Goal: Transaction & Acquisition: Purchase product/service

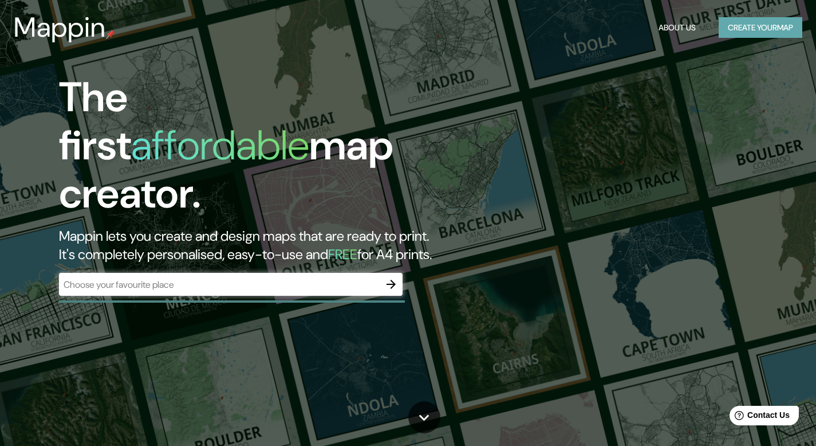
click at [777, 32] on button "Create your map" at bounding box center [761, 27] width 84 height 21
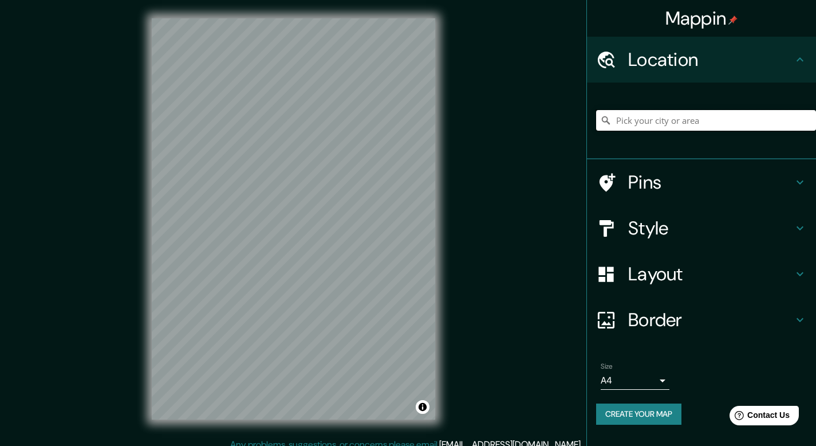
click at [650, 121] on input "Pick your city or area" at bounding box center [706, 120] width 220 height 21
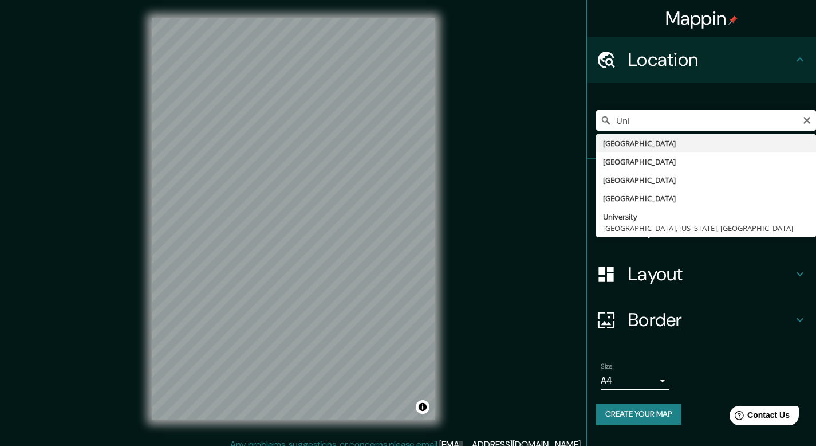
type input "[GEOGRAPHIC_DATA]"
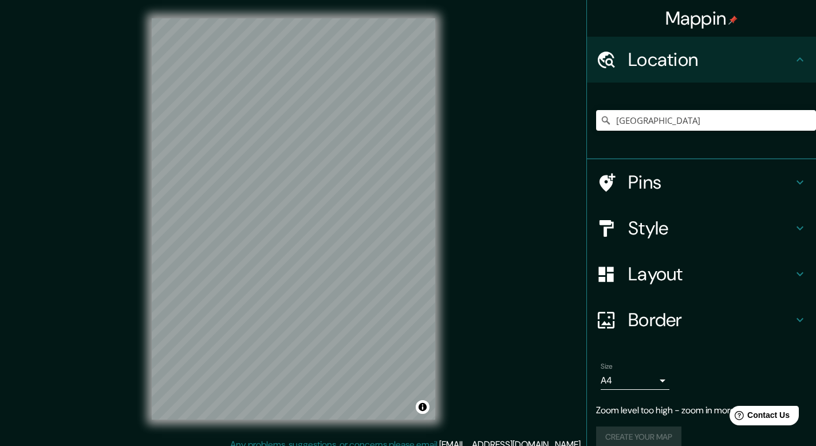
click at [686, 189] on h4 "Pins" at bounding box center [711, 182] width 165 height 23
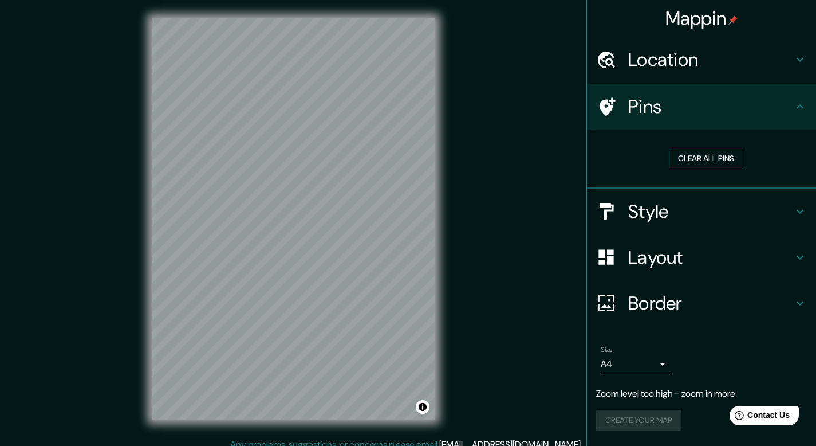
click at [650, 120] on div "Pins" at bounding box center [701, 107] width 229 height 46
click at [610, 109] on icon at bounding box center [608, 106] width 16 height 18
click at [786, 108] on h4 "Pins" at bounding box center [711, 106] width 165 height 23
click at [796, 109] on icon at bounding box center [801, 107] width 14 height 14
click at [802, 109] on icon at bounding box center [801, 107] width 14 height 14
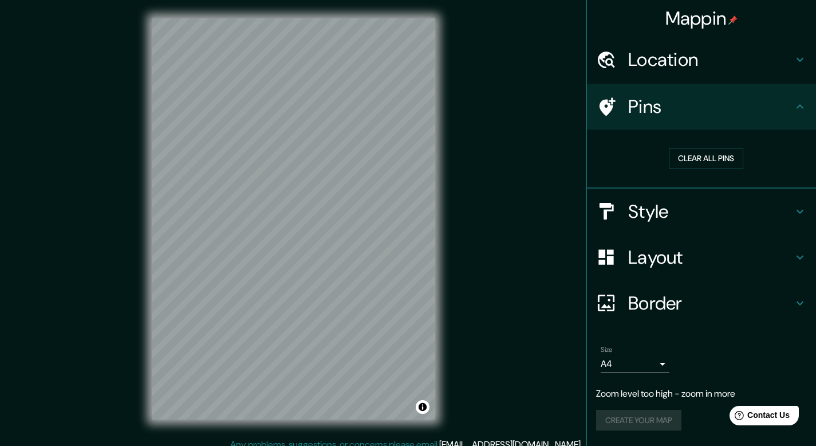
click at [794, 70] on div "Location" at bounding box center [701, 60] width 229 height 46
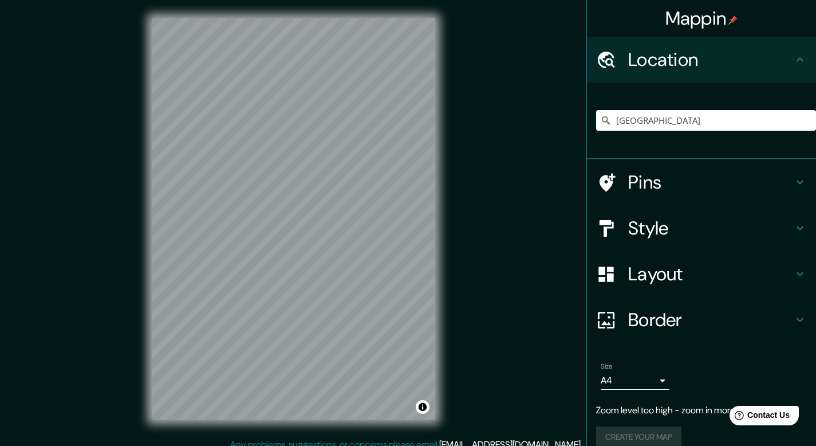
click at [667, 185] on h4 "Pins" at bounding box center [711, 182] width 165 height 23
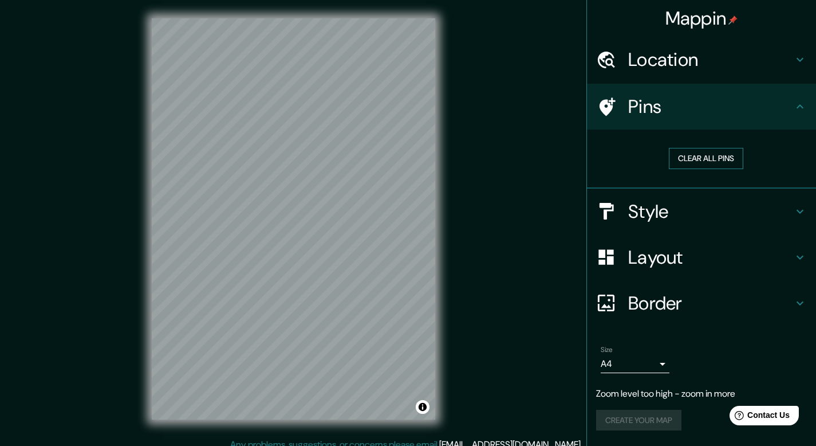
click at [694, 159] on button "Clear all pins" at bounding box center [706, 158] width 74 height 21
click at [611, 107] on icon at bounding box center [608, 106] width 16 height 18
click at [683, 159] on button "Clear all pins" at bounding box center [706, 158] width 74 height 21
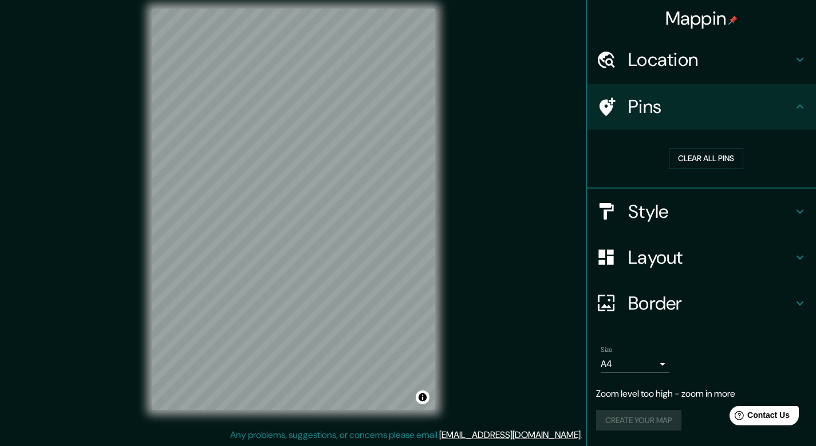
scroll to position [10, 0]
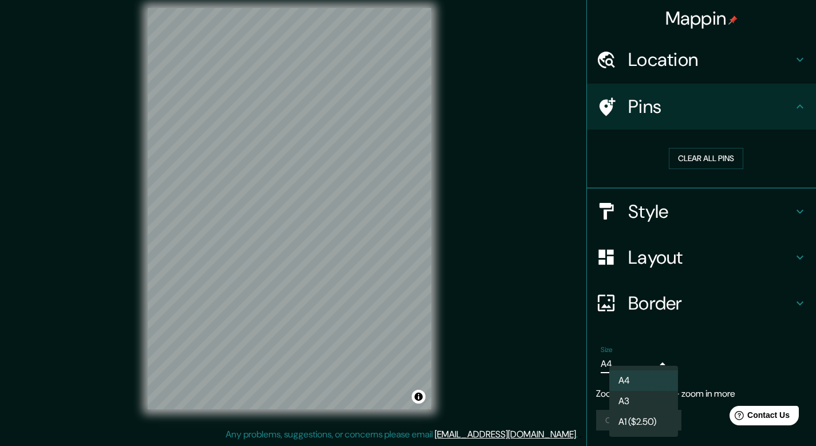
click at [625, 364] on body "Mappin Location [GEOGRAPHIC_DATA] Pins Clear all pins Style Layout Border Choos…" at bounding box center [408, 213] width 816 height 446
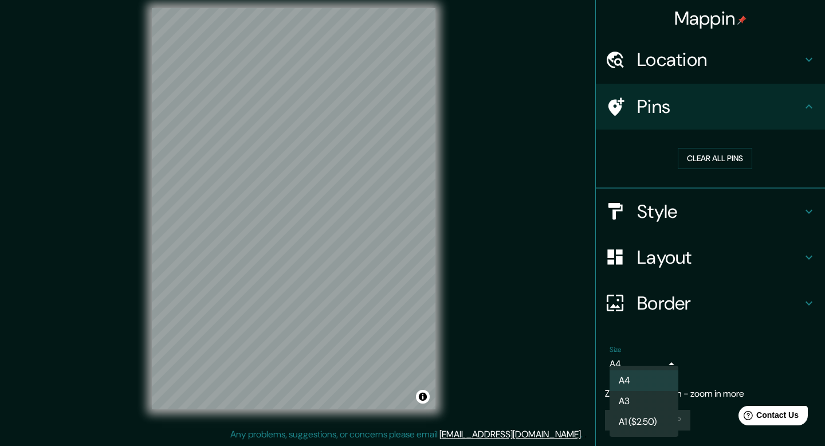
click at [625, 364] on div at bounding box center [412, 223] width 825 height 446
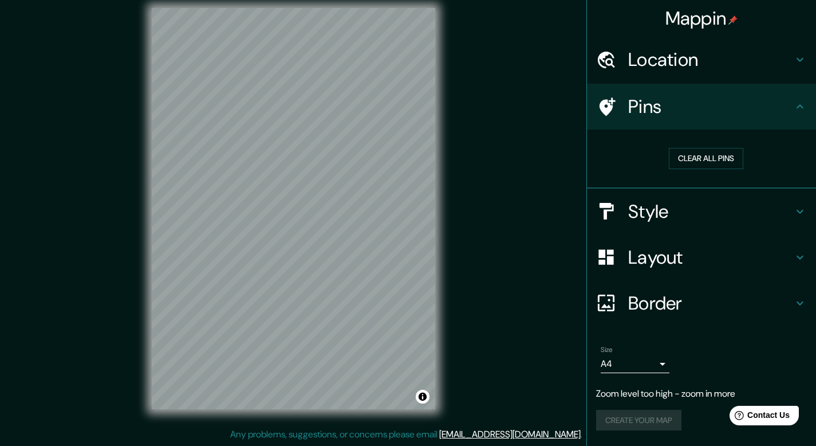
click at [675, 390] on p "Zoom level too high - zoom in more" at bounding box center [701, 394] width 211 height 14
click at [648, 214] on h4 "Style" at bounding box center [711, 211] width 165 height 23
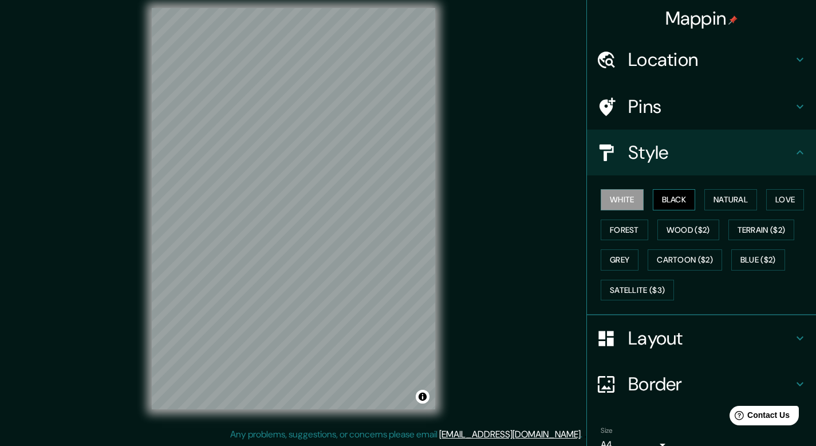
click at [661, 204] on button "Black" at bounding box center [674, 199] width 43 height 21
click at [719, 205] on button "Natural" at bounding box center [731, 199] width 53 height 21
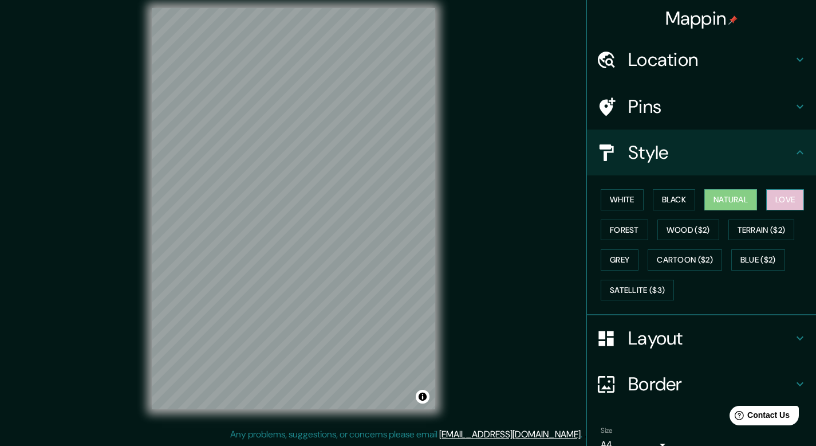
click at [781, 207] on button "Love" at bounding box center [786, 199] width 38 height 21
click at [628, 225] on button "Forest" at bounding box center [625, 229] width 48 height 21
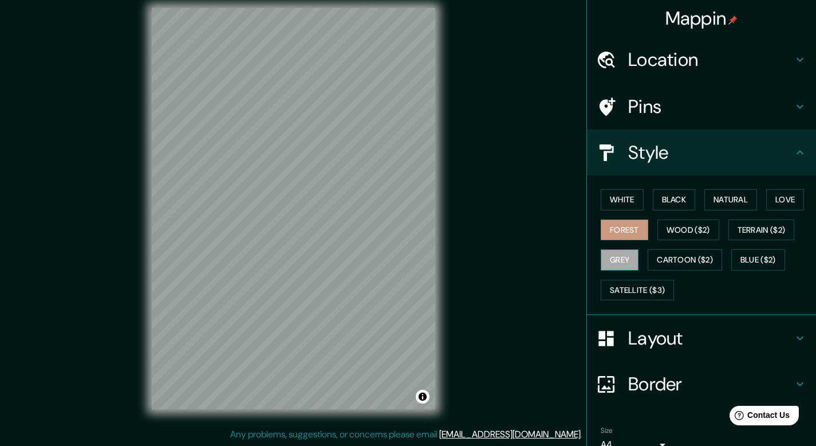
click at [628, 265] on button "Grey" at bounding box center [620, 259] width 38 height 21
click at [718, 197] on button "Natural" at bounding box center [731, 199] width 53 height 21
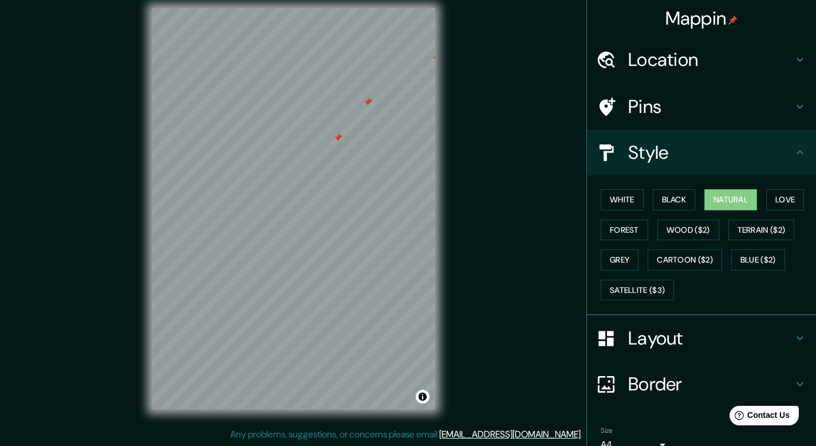
click at [369, 102] on div at bounding box center [367, 101] width 9 height 9
click at [368, 101] on div at bounding box center [367, 101] width 9 height 9
click at [367, 110] on div at bounding box center [367, 112] width 9 height 9
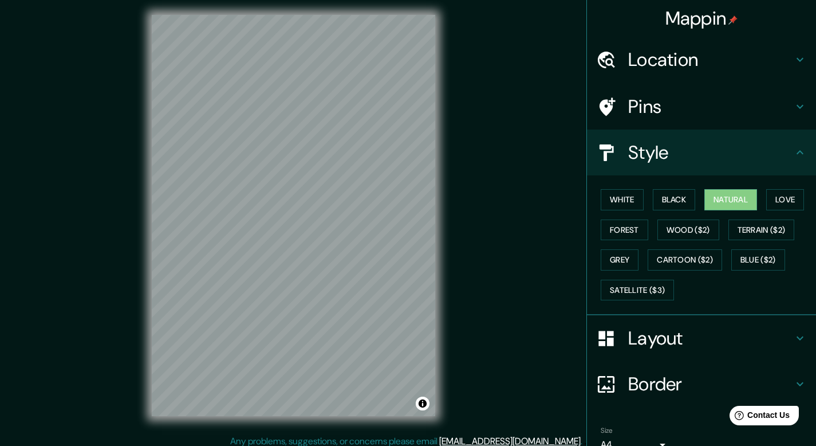
scroll to position [0, 0]
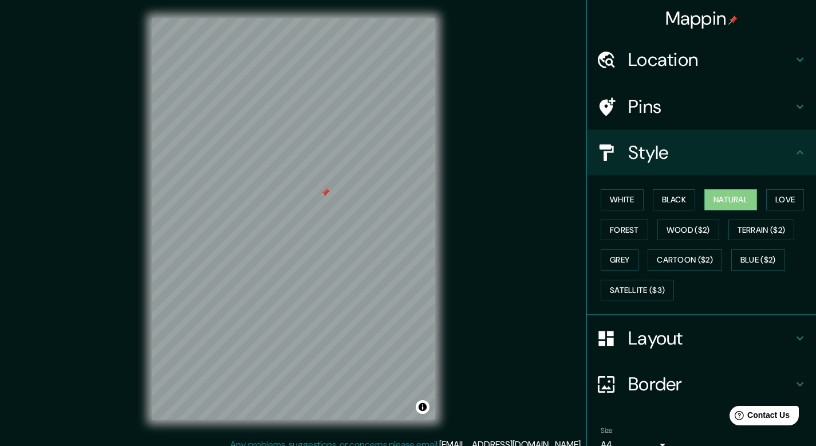
click at [325, 193] on div at bounding box center [325, 192] width 9 height 9
click at [325, 198] on div at bounding box center [325, 197] width 9 height 9
click at [329, 200] on div at bounding box center [328, 201] width 9 height 9
click at [446, 222] on div "© Mapbox © OpenStreetMap Improve this map" at bounding box center [293, 219] width 320 height 438
drag, startPoint x: 379, startPoint y: 174, endPoint x: 315, endPoint y: 195, distance: 67.6
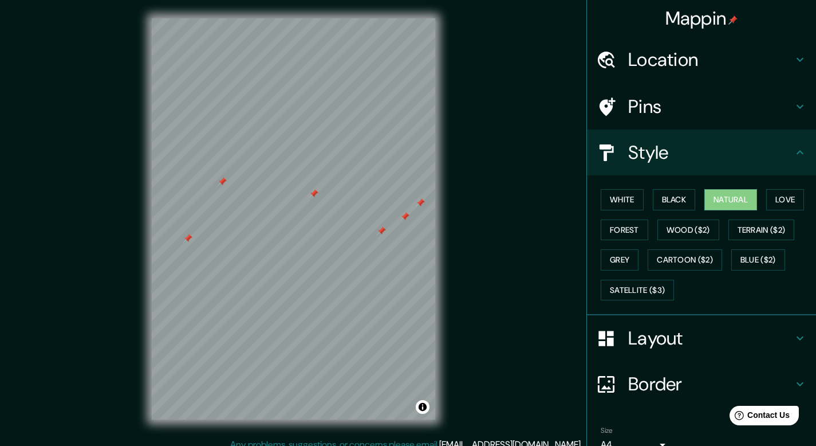
click at [315, 195] on div at bounding box center [313, 193] width 9 height 9
click at [519, 271] on div "Mappin Location [GEOGRAPHIC_DATA] Pins Style White Black Natural Love Forest Wo…" at bounding box center [408, 228] width 816 height 456
click at [485, 270] on div "Mappin Location [GEOGRAPHIC_DATA] Pins Style White Black Natural Love Forest Wo…" at bounding box center [408, 228] width 816 height 456
click at [659, 201] on button "Black" at bounding box center [674, 199] width 43 height 21
click at [695, 335] on h4 "Layout" at bounding box center [711, 338] width 165 height 23
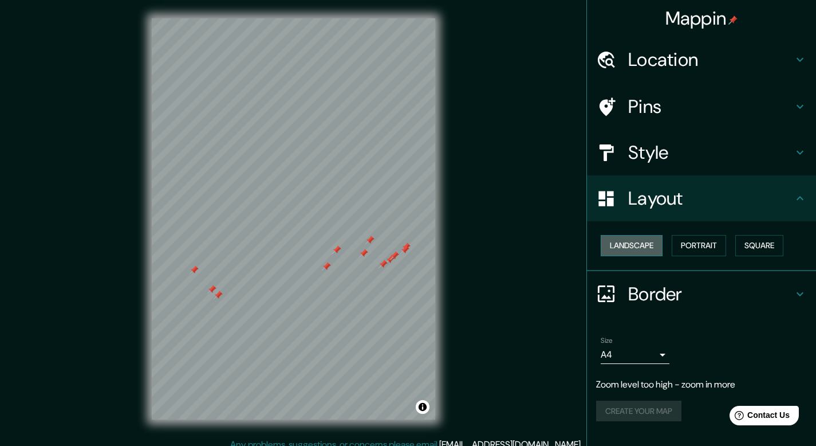
click at [628, 252] on button "Landscape" at bounding box center [632, 245] width 62 height 21
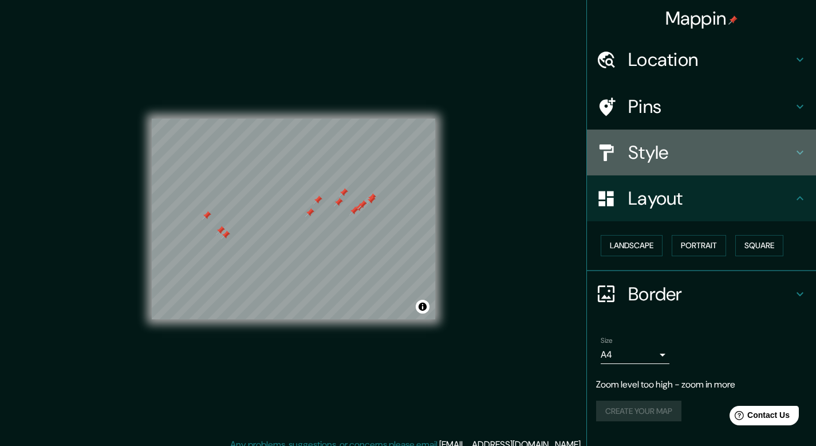
click at [671, 160] on h4 "Style" at bounding box center [711, 152] width 165 height 23
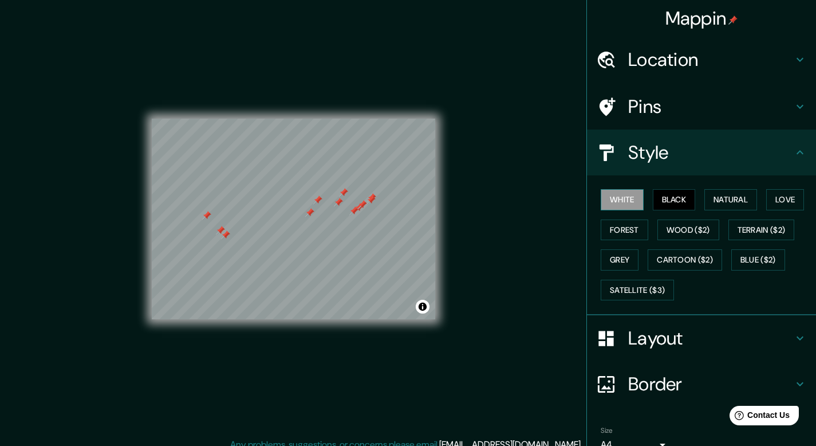
click at [607, 198] on button "White" at bounding box center [622, 199] width 43 height 21
click at [716, 198] on button "Natural" at bounding box center [731, 199] width 53 height 21
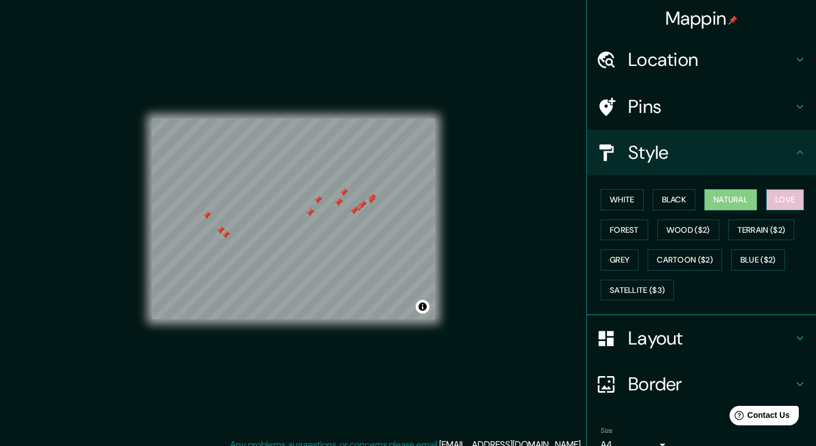
click at [776, 201] on button "Love" at bounding box center [786, 199] width 38 height 21
click at [620, 226] on button "Forest" at bounding box center [625, 229] width 48 height 21
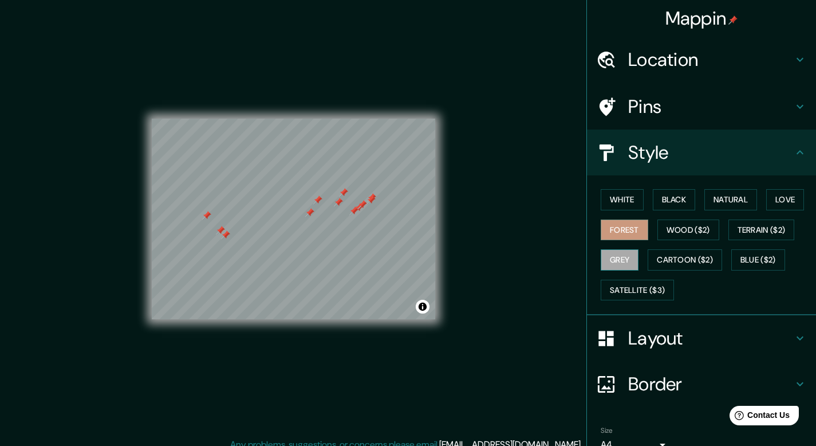
click at [628, 258] on button "Grey" at bounding box center [620, 259] width 38 height 21
click at [674, 202] on button "Black" at bounding box center [674, 199] width 43 height 21
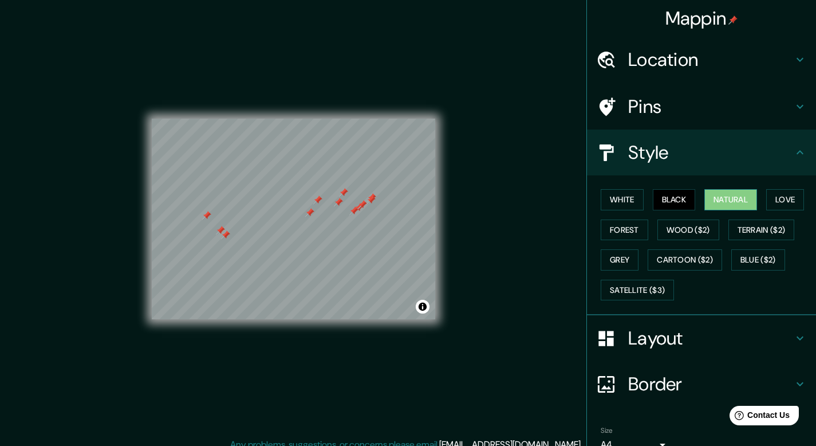
click at [719, 205] on button "Natural" at bounding box center [731, 199] width 53 height 21
click at [658, 112] on h4 "Pins" at bounding box center [711, 106] width 165 height 23
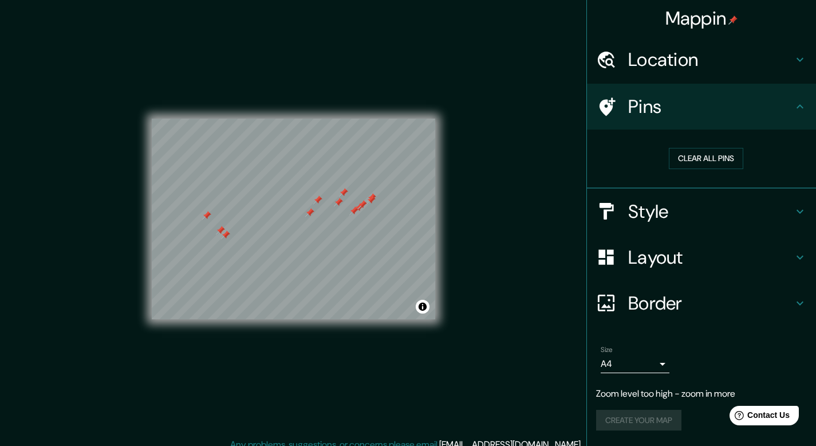
click at [650, 64] on h4 "Location" at bounding box center [711, 59] width 165 height 23
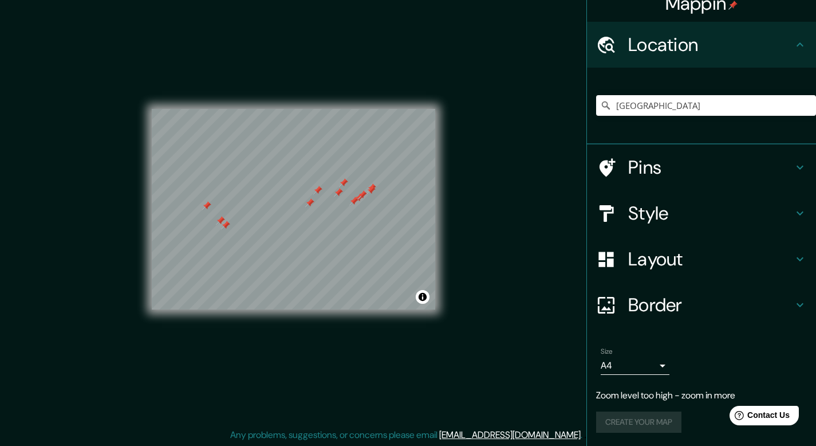
scroll to position [10, 0]
click at [644, 303] on h4 "Border" at bounding box center [711, 304] width 165 height 23
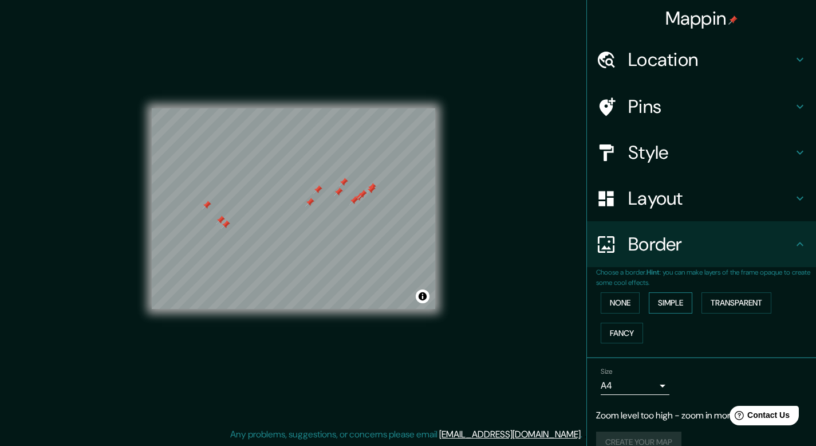
click at [675, 301] on button "Simple" at bounding box center [671, 302] width 44 height 21
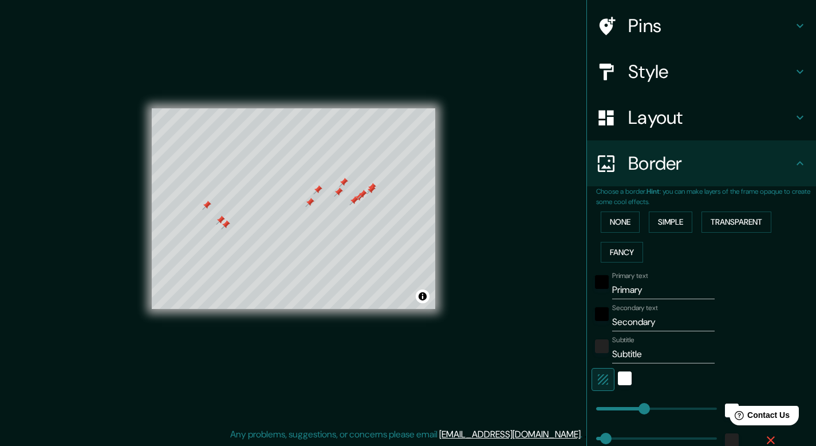
scroll to position [81, 0]
drag, startPoint x: 647, startPoint y: 289, endPoint x: 589, endPoint y: 292, distance: 58.5
click at [592, 292] on div "Primary text Primary" at bounding box center [686, 286] width 188 height 28
type input "L"
type input "40"
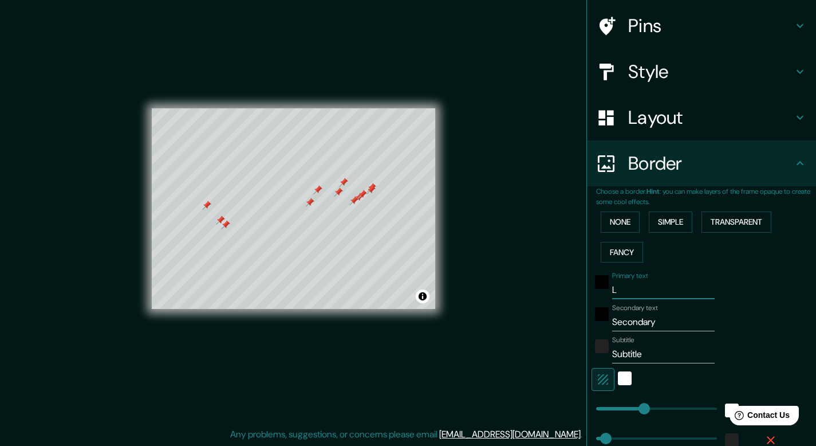
type input "Li"
type input "40"
type input "Lit"
type input "40"
type input "Litt"
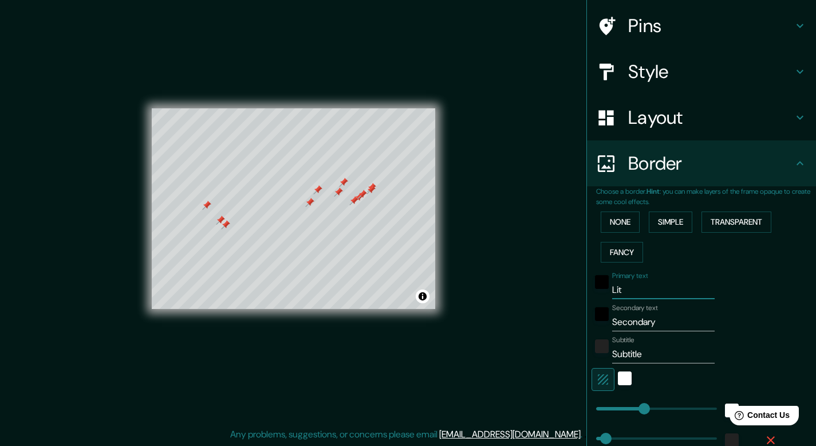
type input "40"
type input "Littl"
type input "40"
type input "Little"
type input "40"
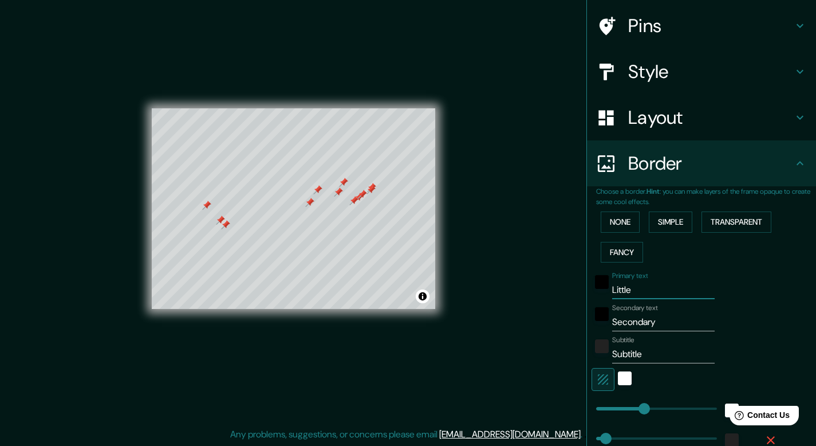
type input "Little"
type input "40"
type input "Little I"
type input "40"
type input "Little It"
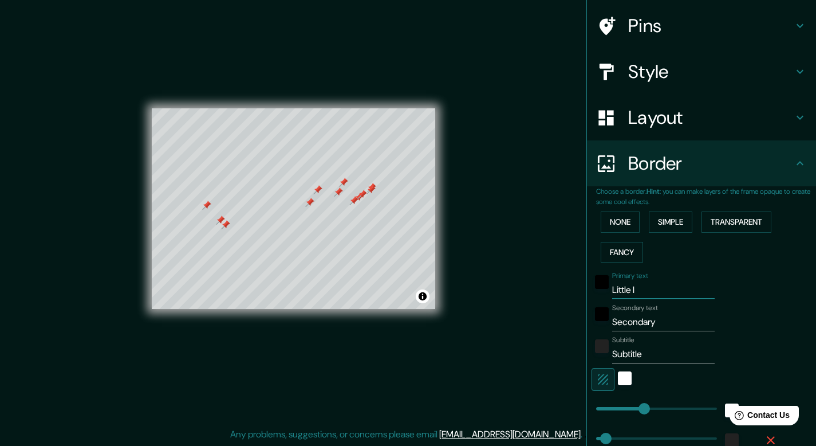
type input "40"
type input "Little Ita"
type input "40"
type input "Little Ital"
type input "40"
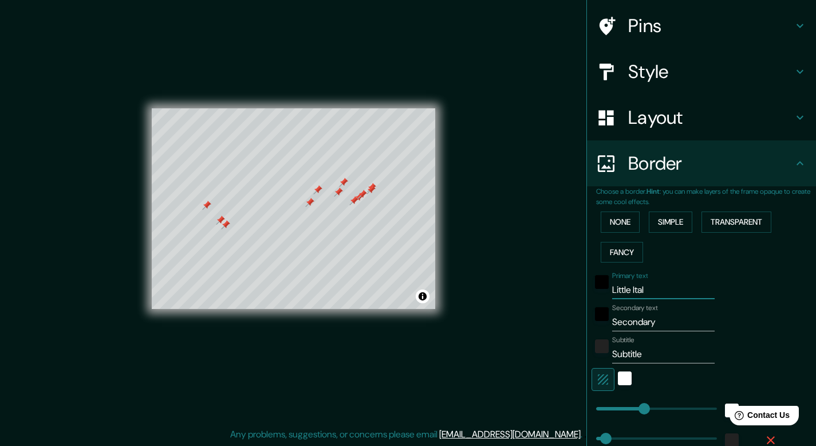
type input "Little Italy"
type input "40"
type input "Little Italy"
type input "40"
type input "Little Italy"
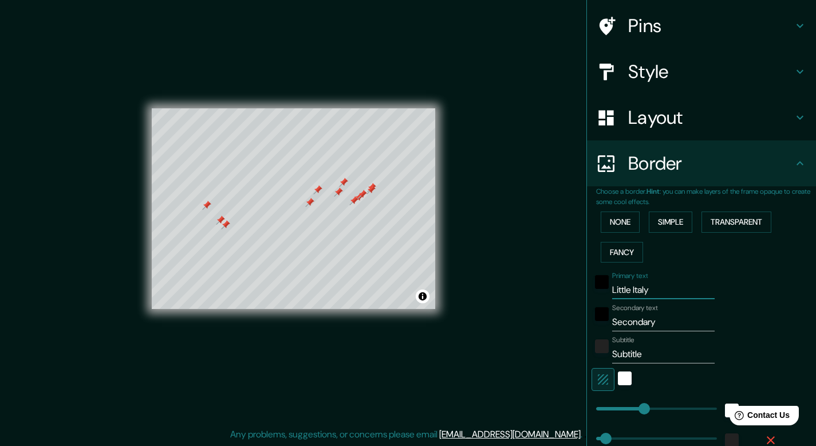
type input "40"
drag, startPoint x: 653, startPoint y: 324, endPoint x: 577, endPoint y: 324, distance: 76.2
click at [577, 324] on div "Mappin Location [GEOGRAPHIC_DATA] Pins Style Layout Border Choose a border. Hin…" at bounding box center [408, 218] width 816 height 456
type input "I"
type input "40"
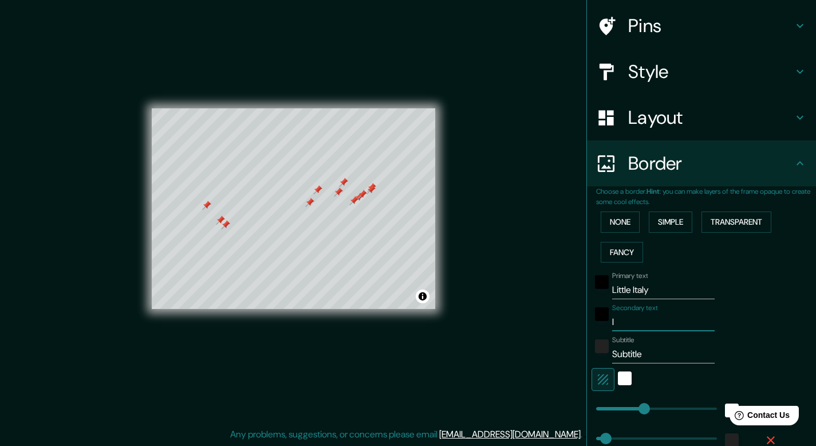
type input "In"
type input "40"
type input "In"
type input "40"
type input "In t"
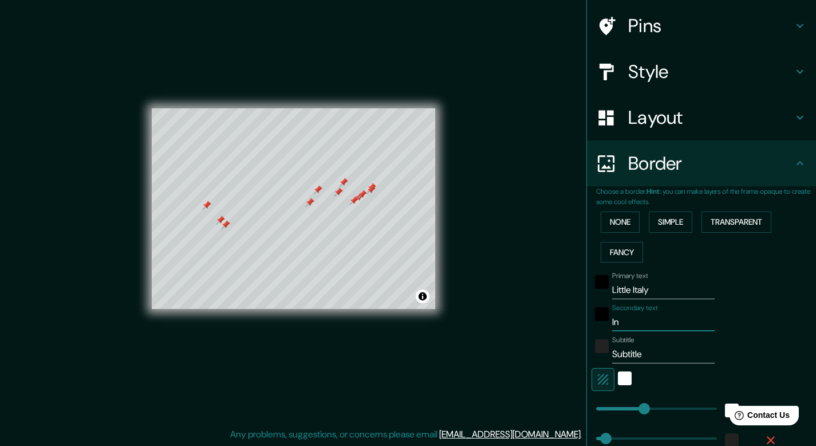
type input "40"
type input "In th"
type input "40"
type input "In the"
type input "40"
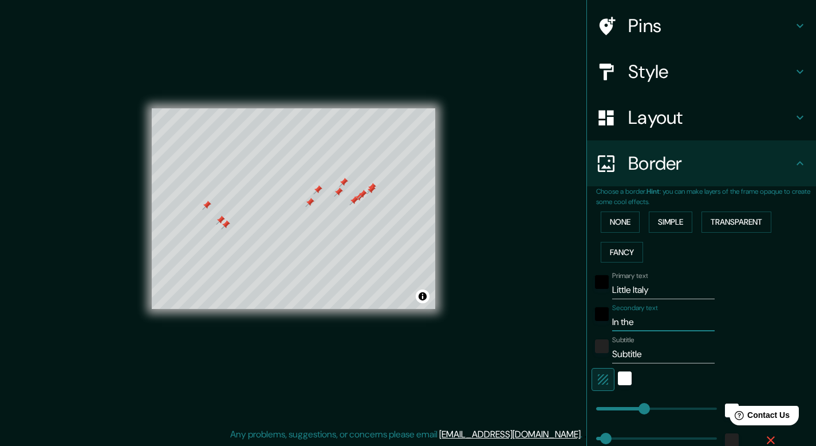
type input "In the"
type input "40"
type input "In the"
type input "40"
type input "In th"
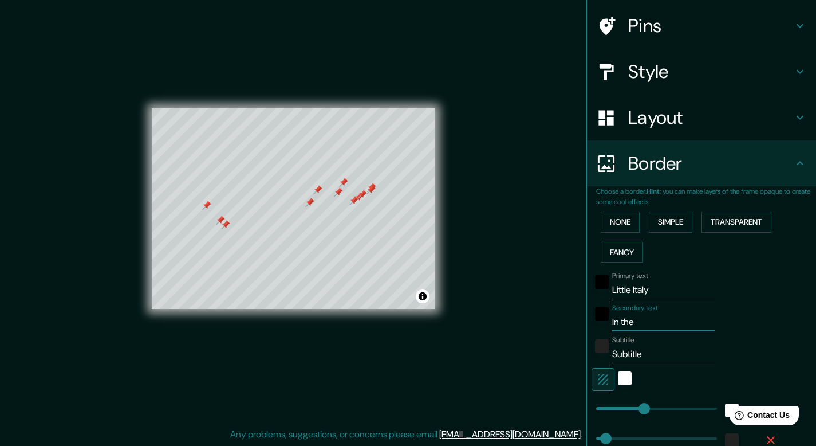
type input "40"
type input "In t"
type input "40"
type input "In"
type input "40"
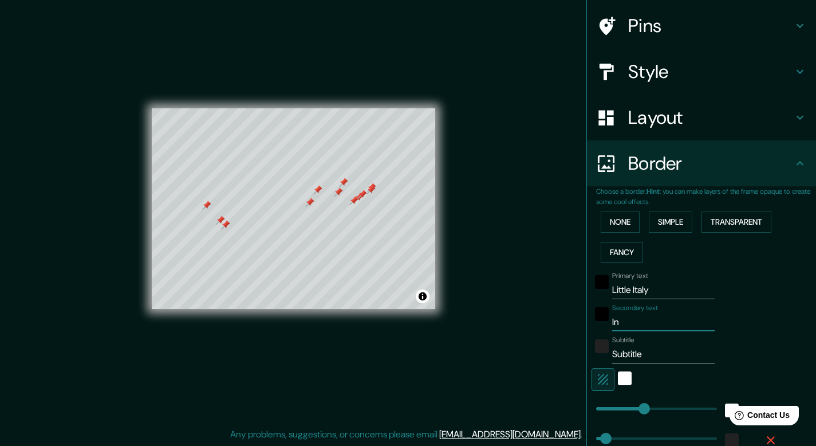
type input "In"
type input "40"
type input "I"
type input "40"
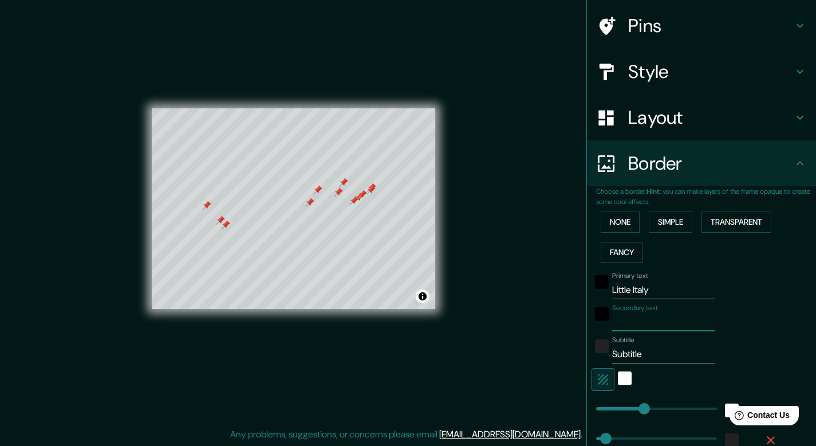
type input "c"
type input "40"
type input "cu"
type input "40"
type input "cul"
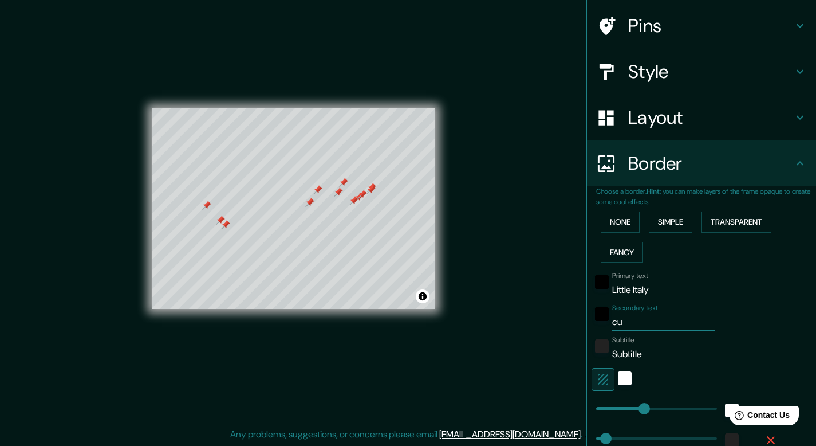
type input "40"
type input "cult"
type input "40"
type input "cultu"
type input "40"
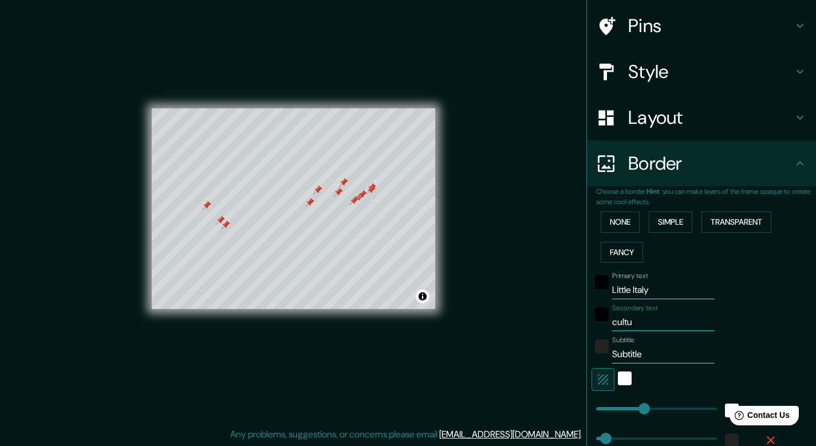
type input "cultur"
type input "40"
type input "cultura"
type input "40"
type input "cultural"
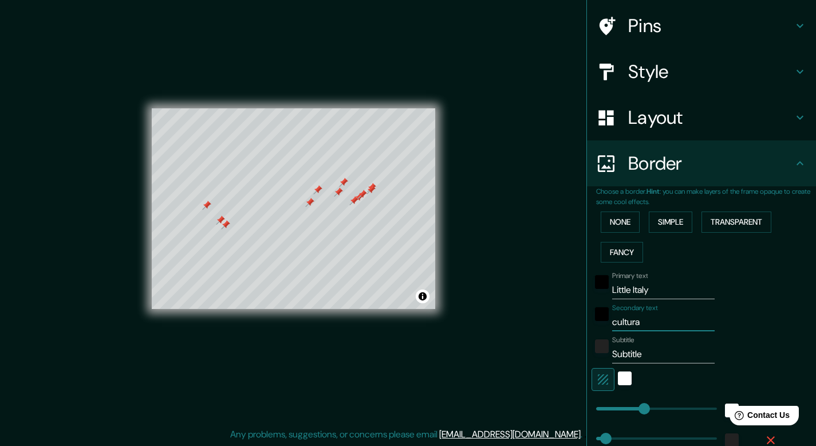
type input "40"
type input "cultural"
type input "40"
type input "cultural h"
type input "40"
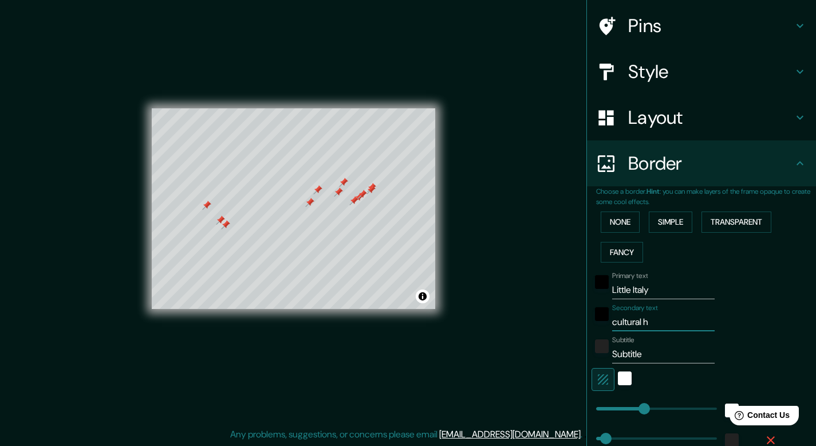
type input "cultural hu"
type input "40"
type input "cultural hub"
type input "40"
type input "cultural hubs"
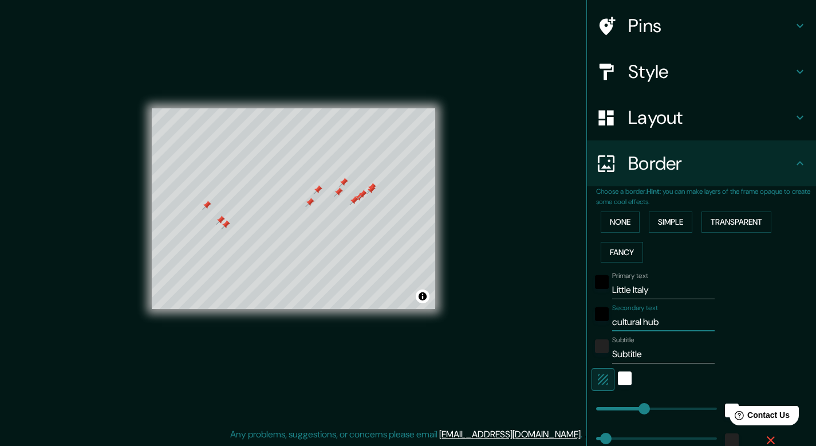
type input "40"
type input "cultural hubs"
click at [655, 355] on input "Subtitle" at bounding box center [663, 354] width 103 height 18
click at [618, 378] on div "white" at bounding box center [625, 378] width 14 height 14
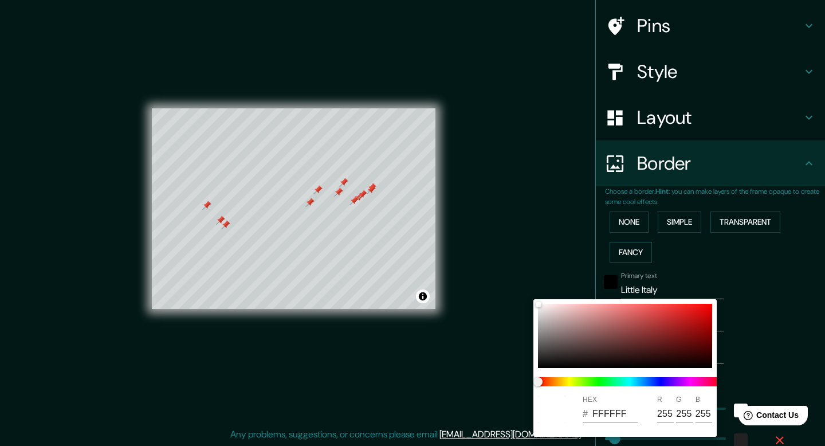
click at [753, 355] on div at bounding box center [412, 223] width 825 height 446
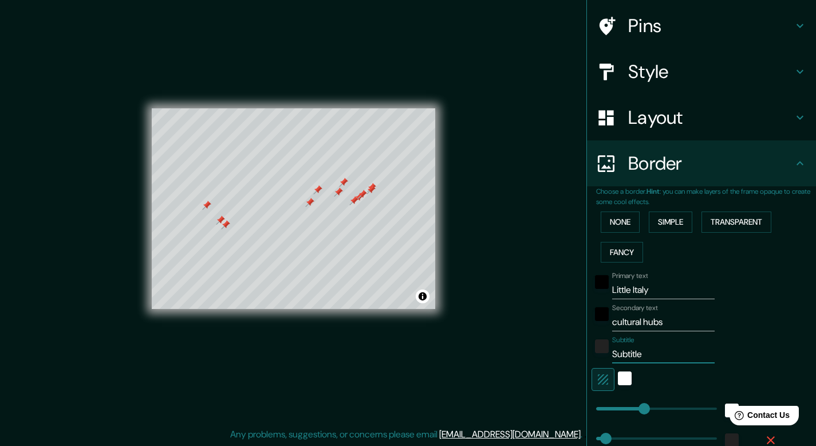
drag, startPoint x: 648, startPoint y: 355, endPoint x: 580, endPoint y: 355, distance: 67.6
click at [587, 355] on div "Choose a border. Hint : you can make layers of the frame opaque to create some …" at bounding box center [701, 336] width 229 height 300
type input "40"
click at [757, 370] on div at bounding box center [686, 379] width 188 height 23
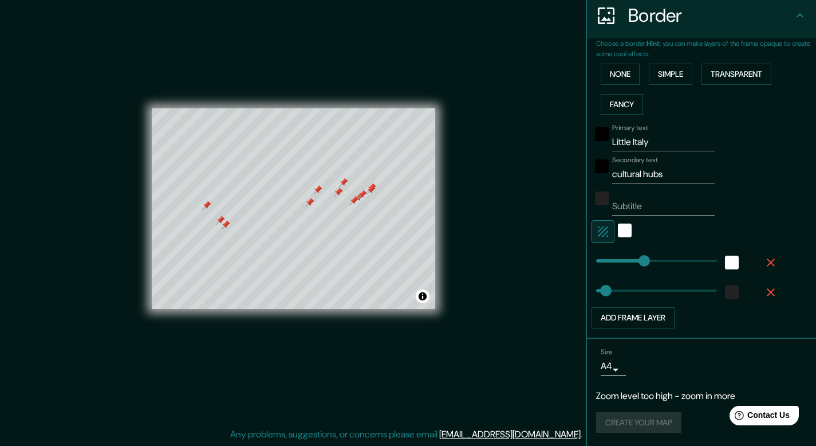
scroll to position [229, 0]
click at [658, 352] on div "Size A4 single" at bounding box center [635, 361] width 69 height 28
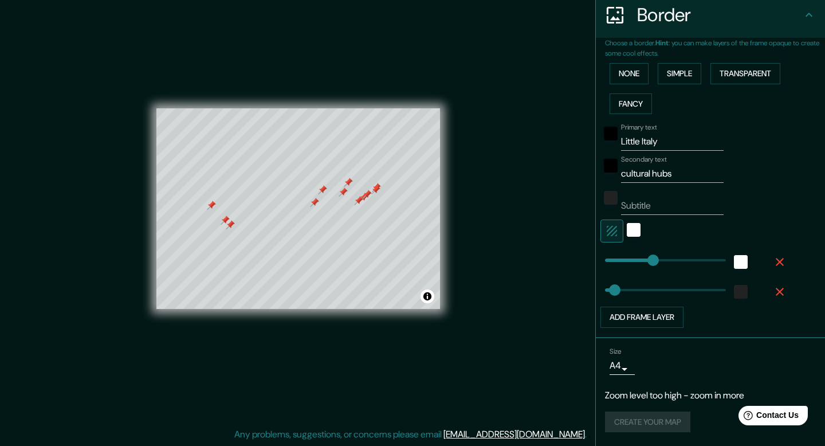
click at [609, 370] on body "Mappin Location [GEOGRAPHIC_DATA] Pins Style Layout Border Choose a border. Hin…" at bounding box center [412, 213] width 825 height 446
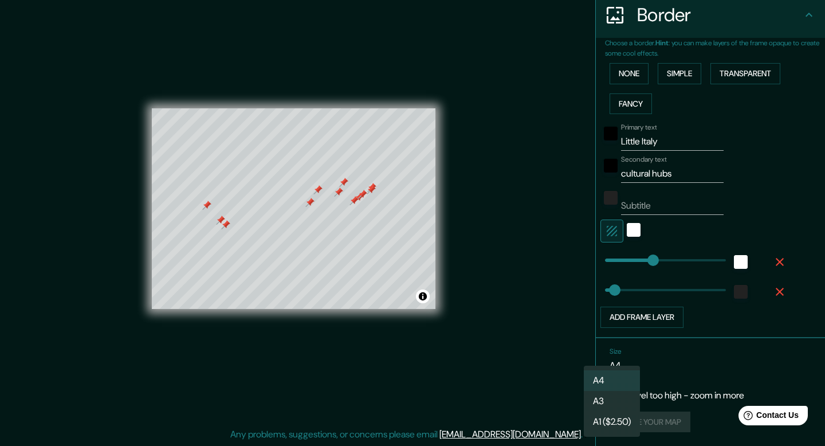
click at [611, 383] on li "A4" at bounding box center [612, 380] width 56 height 21
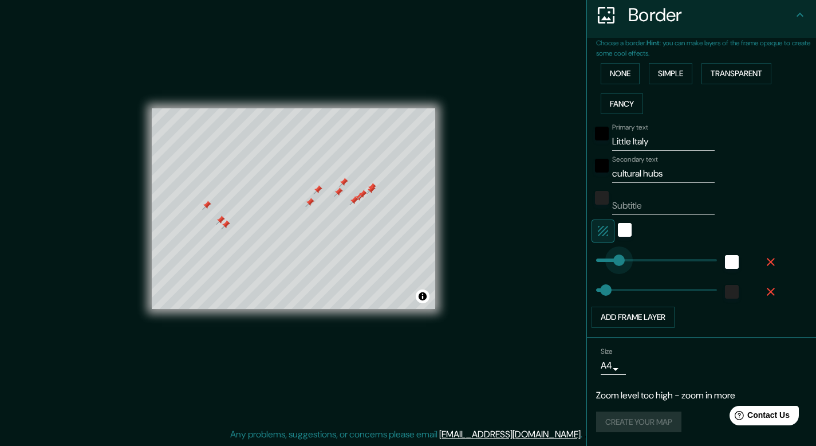
type input "82"
drag, startPoint x: 634, startPoint y: 262, endPoint x: 608, endPoint y: 266, distance: 26.1
type input "40"
type input "162"
drag, startPoint x: 611, startPoint y: 263, endPoint x: 627, endPoint y: 264, distance: 16.1
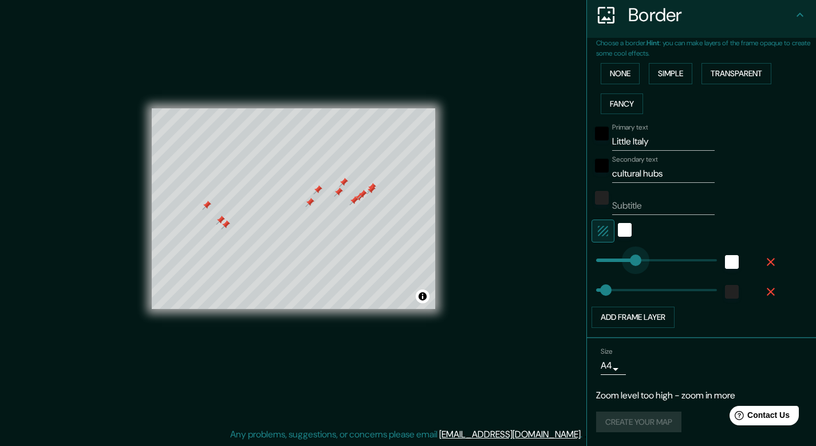
type input "40"
type input "322"
drag, startPoint x: 627, startPoint y: 264, endPoint x: 666, endPoint y: 258, distance: 39.3
type input "40"
type input "214"
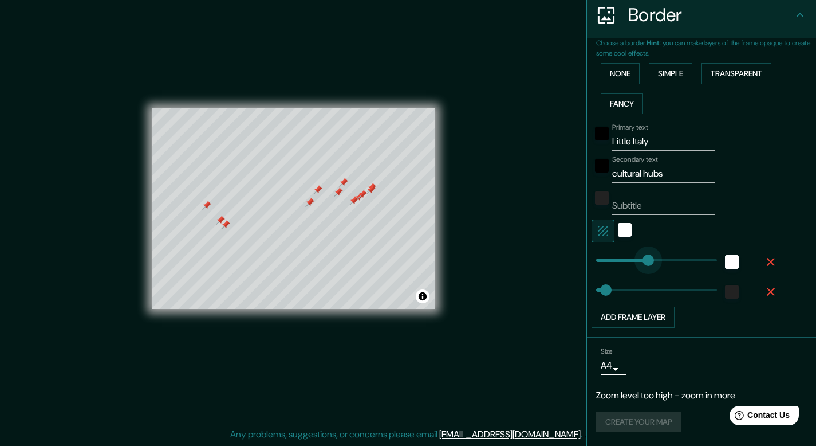
drag, startPoint x: 664, startPoint y: 258, endPoint x: 640, endPoint y: 262, distance: 24.4
type input "75"
drag, startPoint x: 594, startPoint y: 287, endPoint x: 606, endPoint y: 286, distance: 12.6
type input "45"
drag, startPoint x: 606, startPoint y: 286, endPoint x: 599, endPoint y: 288, distance: 7.5
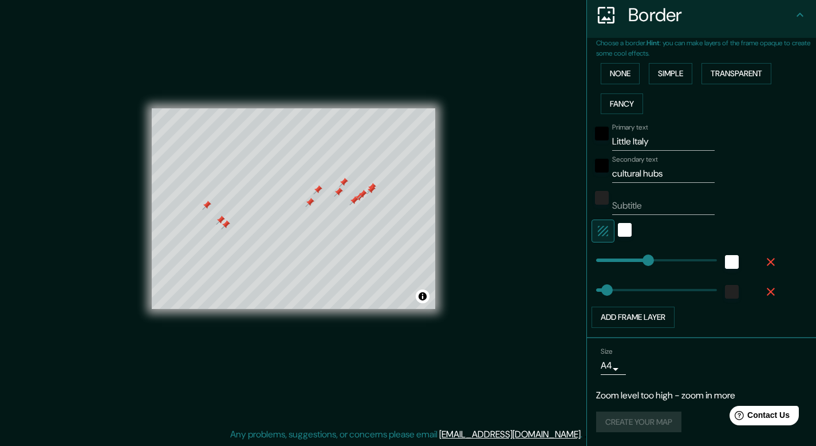
click at [737, 341] on li "Size A4 single Zoom level too high - zoom in more Create your map" at bounding box center [701, 392] width 229 height 108
click at [725, 351] on div "Size A4 single" at bounding box center [701, 361] width 211 height 37
click at [633, 421] on div "Create your map" at bounding box center [701, 421] width 211 height 21
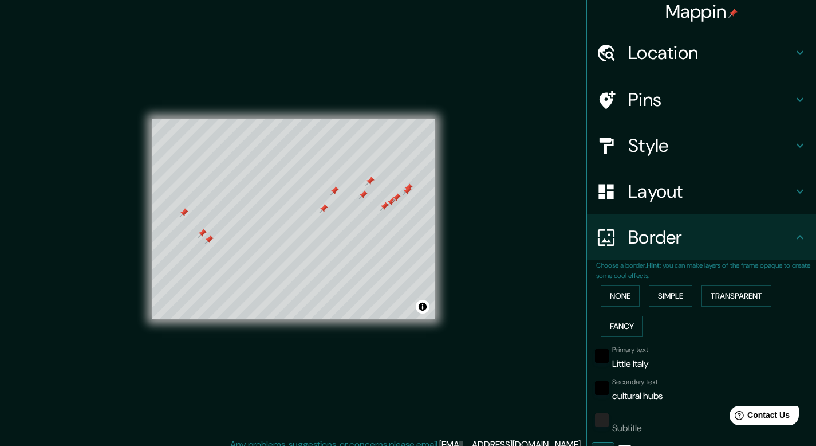
scroll to position [0, 0]
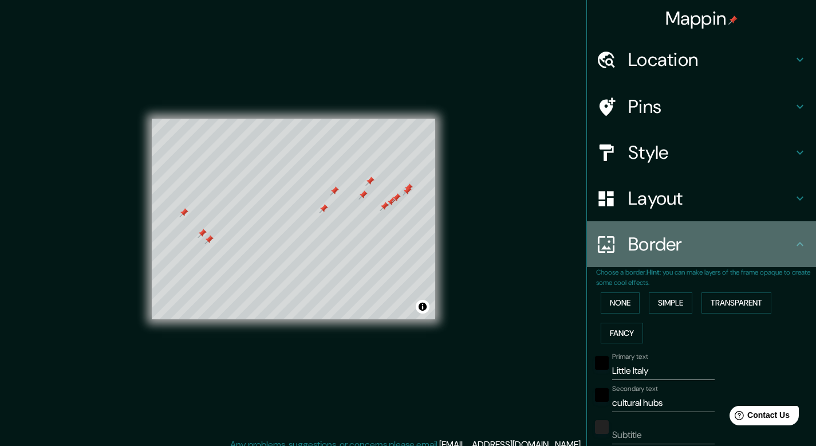
click at [768, 240] on h4 "Border" at bounding box center [711, 244] width 165 height 23
click at [794, 243] on icon at bounding box center [801, 244] width 14 height 14
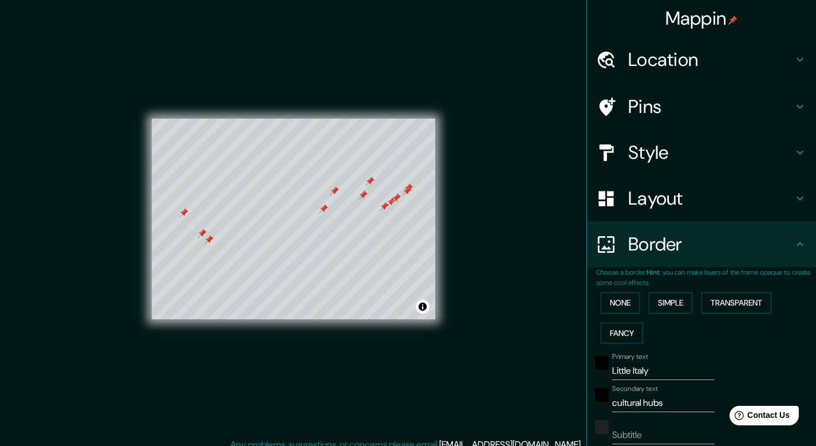
click at [782, 217] on div "Layout" at bounding box center [701, 198] width 229 height 46
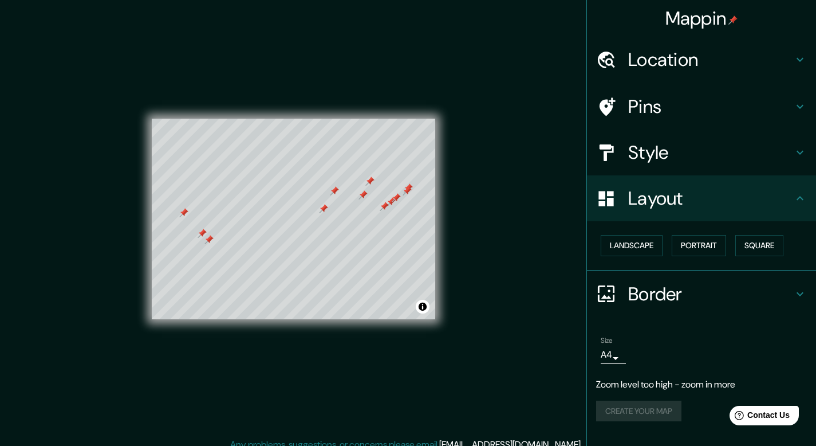
click at [658, 59] on h4 "Location" at bounding box center [711, 59] width 165 height 23
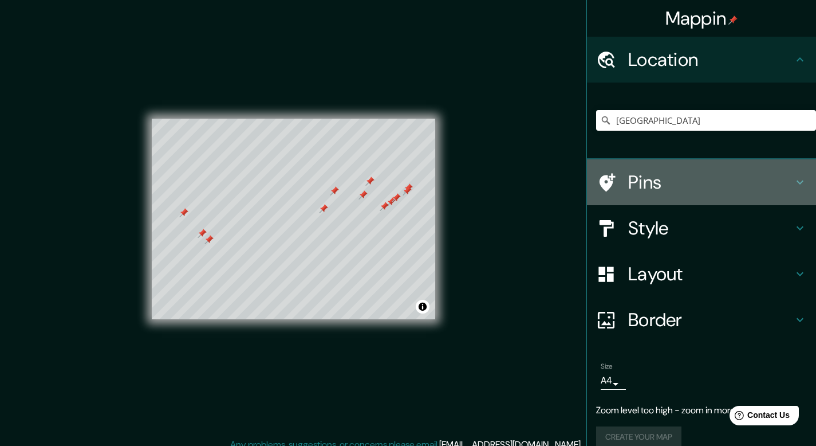
click at [659, 181] on h4 "Pins" at bounding box center [711, 182] width 165 height 23
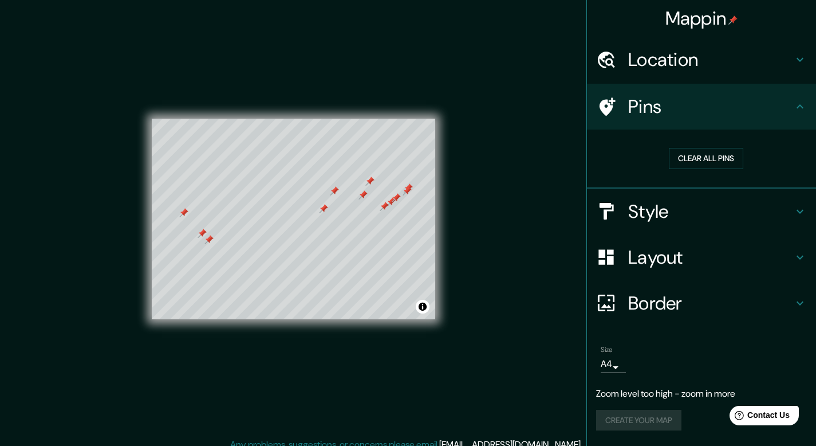
click at [656, 207] on h4 "Style" at bounding box center [711, 211] width 165 height 23
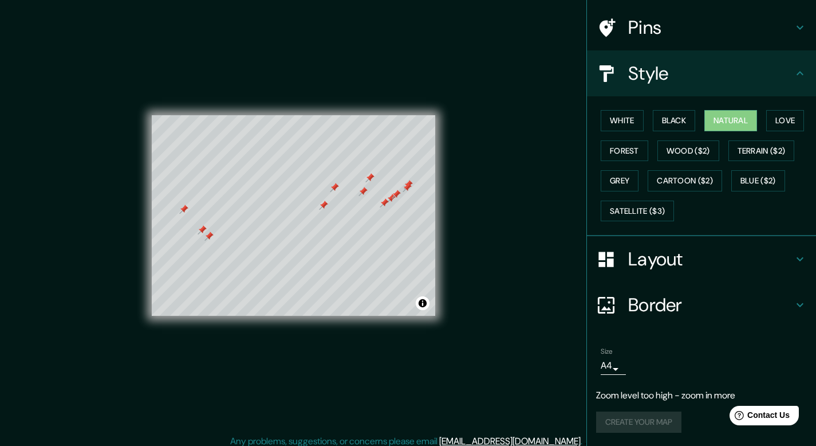
scroll to position [10, 0]
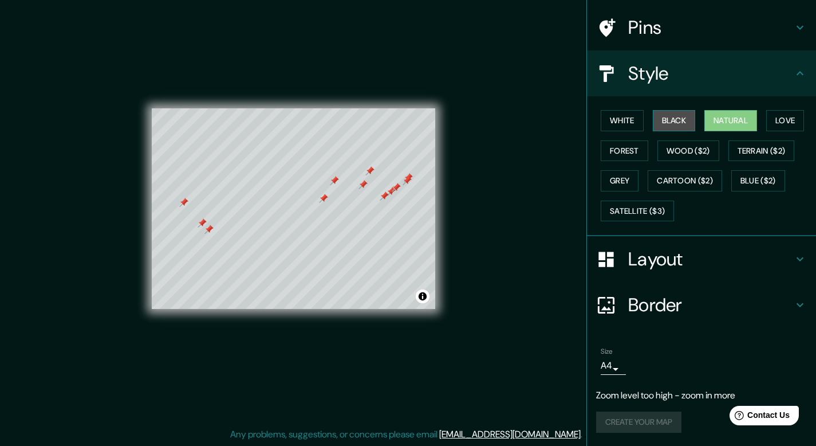
click at [678, 119] on button "Black" at bounding box center [674, 120] width 43 height 21
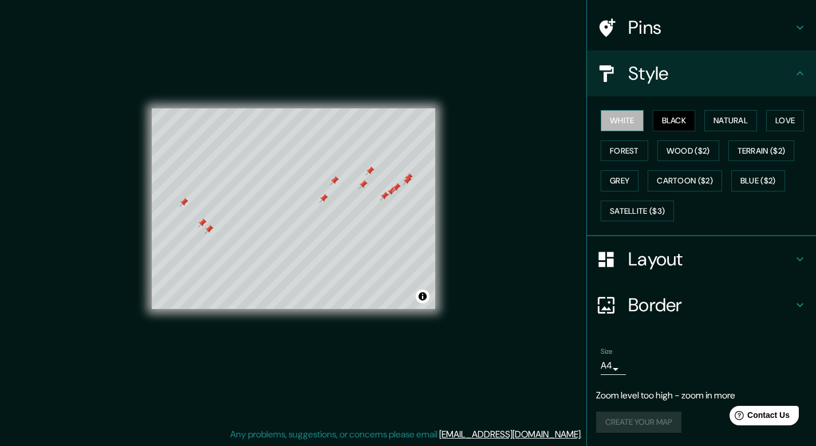
click at [624, 125] on button "White" at bounding box center [622, 120] width 43 height 21
click at [734, 126] on button "Natural" at bounding box center [731, 120] width 53 height 21
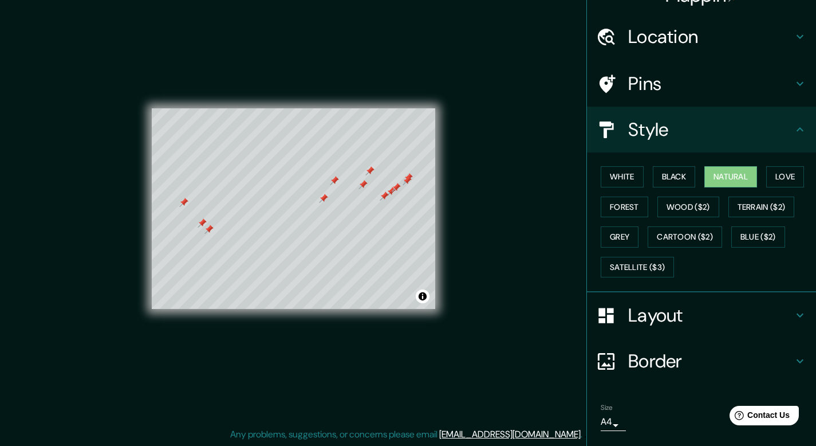
scroll to position [79, 0]
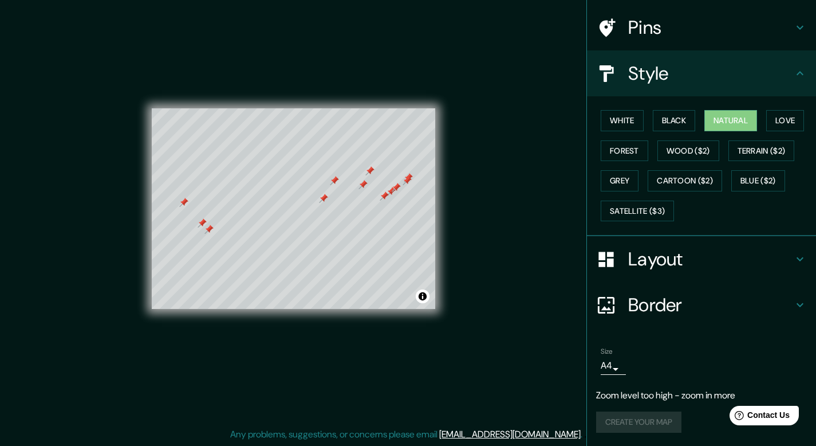
click at [633, 301] on h4 "Border" at bounding box center [711, 304] width 165 height 23
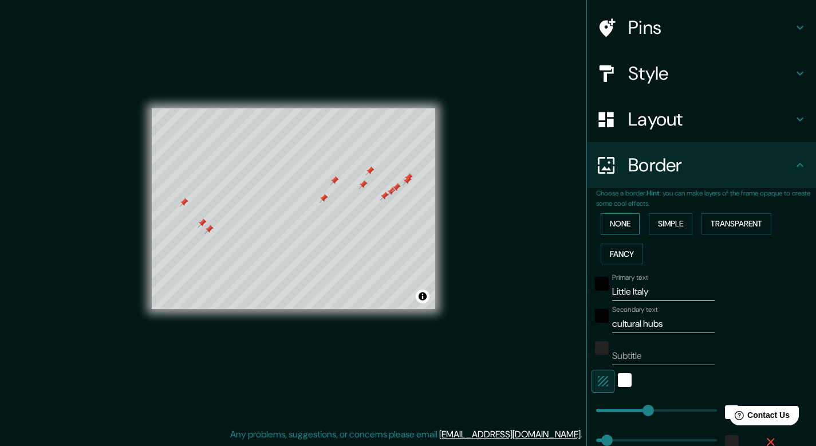
click at [620, 227] on button "None" at bounding box center [620, 223] width 39 height 21
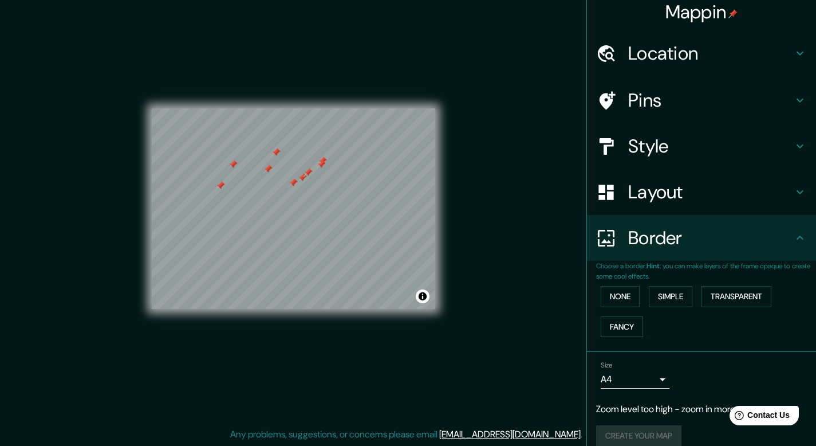
scroll to position [5, 0]
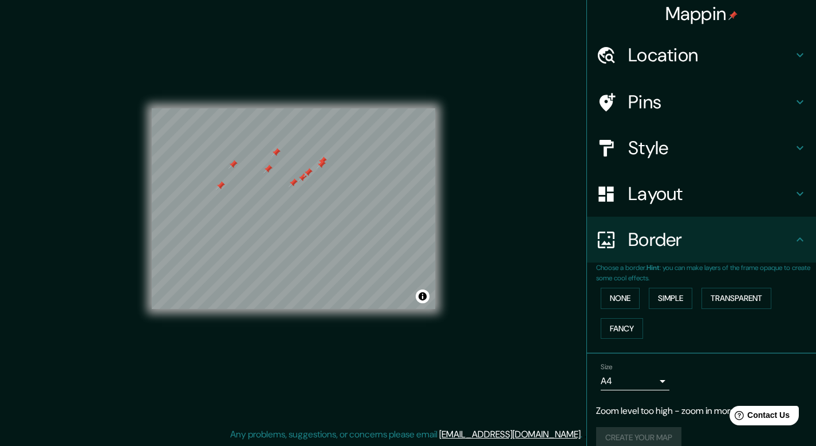
click at [645, 200] on h4 "Layout" at bounding box center [711, 193] width 165 height 23
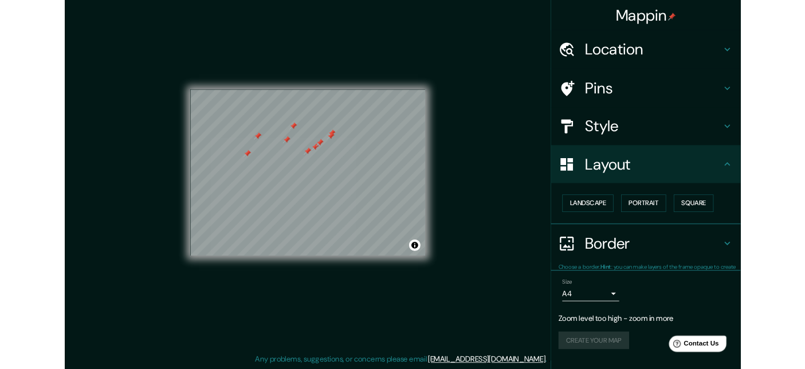
scroll to position [0, 0]
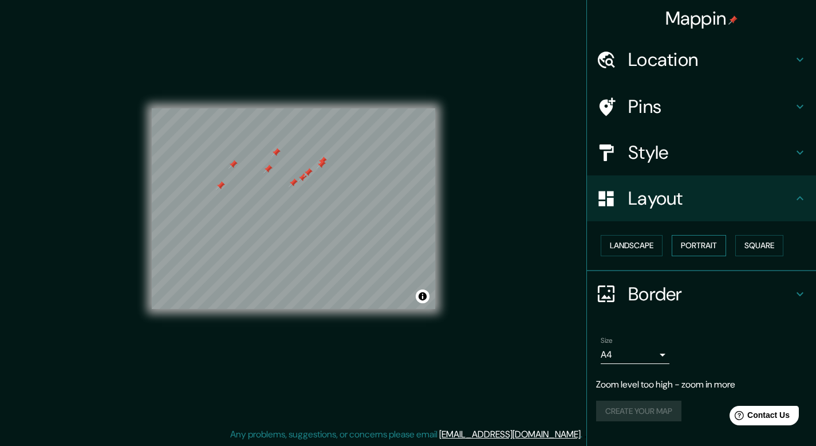
click at [699, 247] on button "Portrait" at bounding box center [699, 245] width 54 height 21
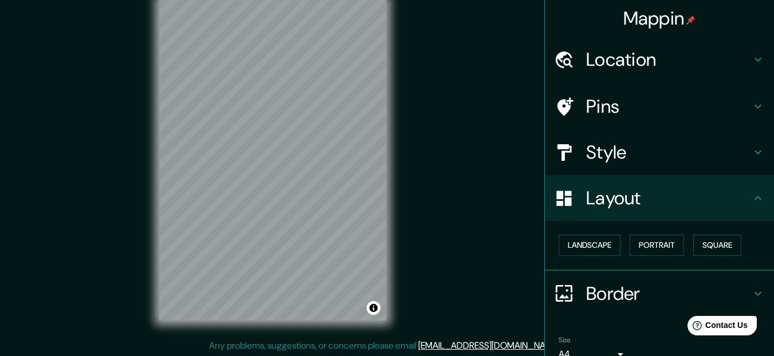
click at [442, 172] on div "Mappin Location [GEOGRAPHIC_DATA] Pins Style Layout Landscape Portrait Square B…" at bounding box center [387, 170] width 774 height 376
